Goal: Obtain resource: Download file/media

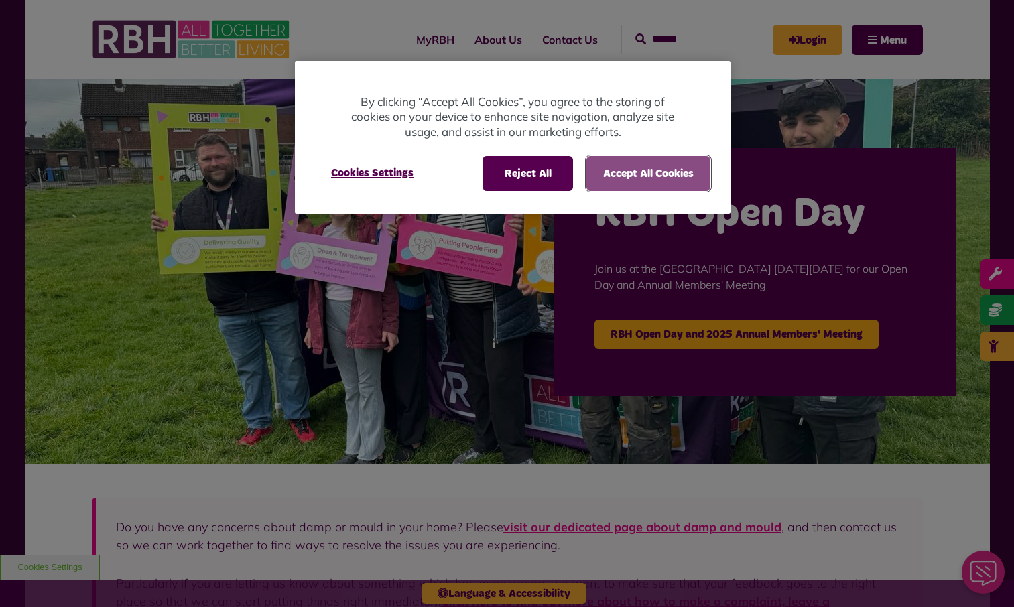
click at [626, 178] on button "Accept All Cookies" at bounding box center [648, 173] width 124 height 35
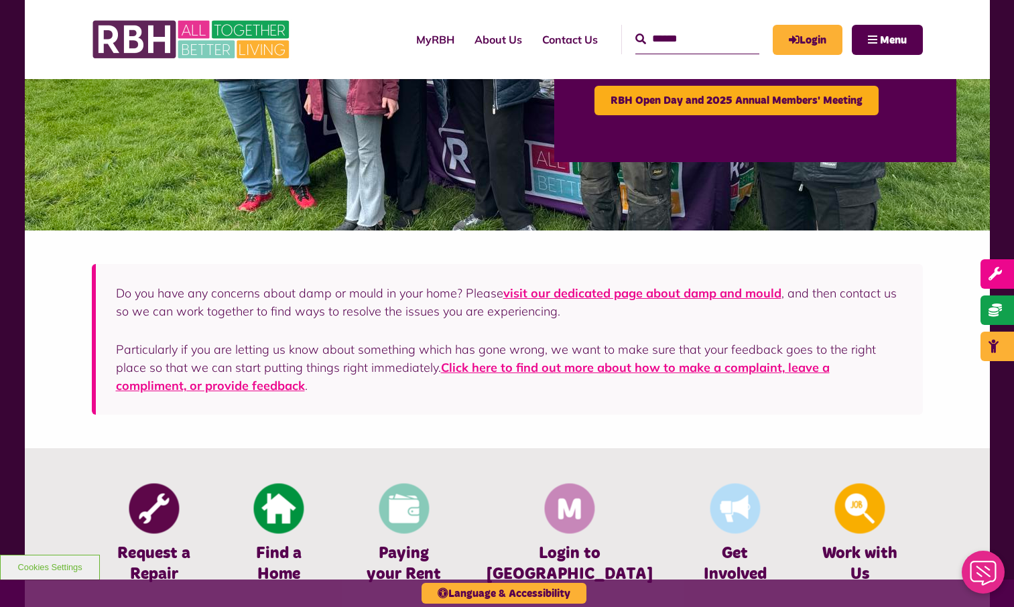
scroll to position [242, 0]
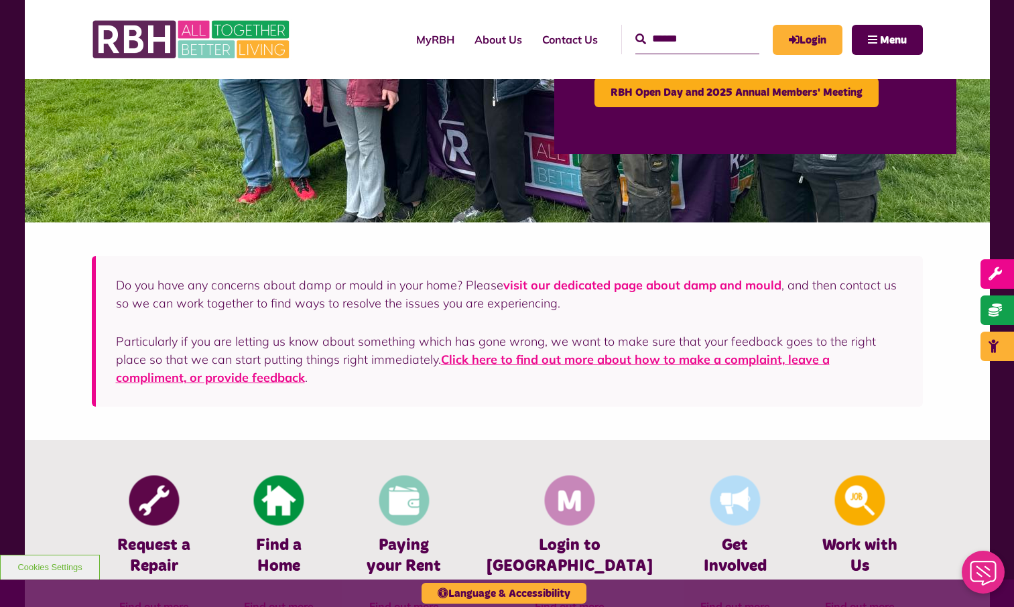
click at [606, 280] on link "visit our dedicated page about damp and mould" at bounding box center [642, 284] width 278 height 15
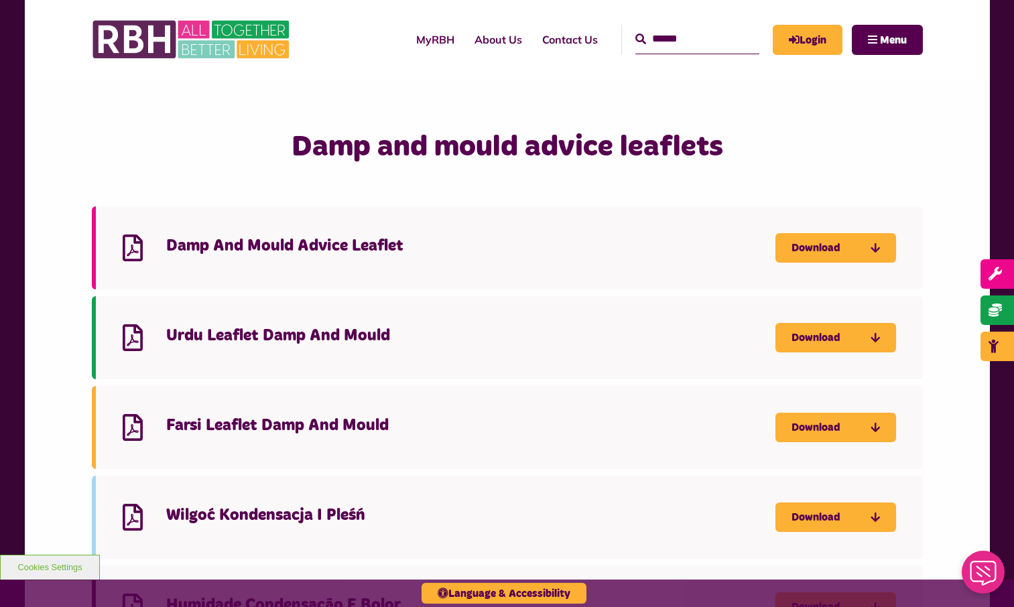
scroll to position [1589, 0]
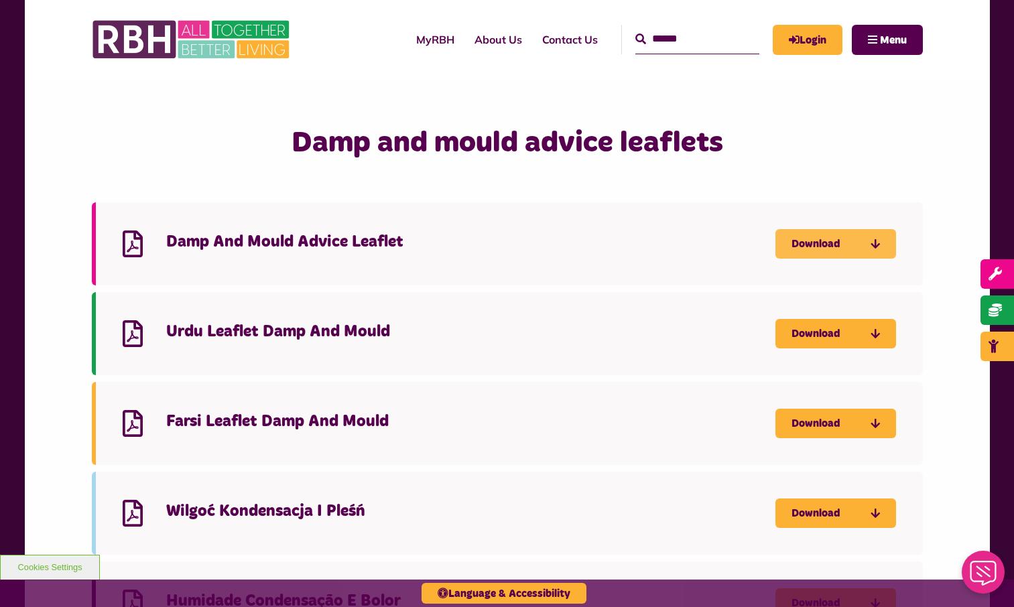
click at [852, 244] on link "Download" at bounding box center [835, 243] width 121 height 29
